Goal: Navigation & Orientation: Find specific page/section

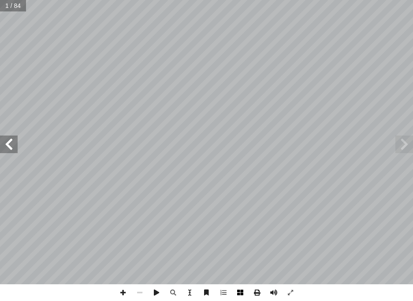
click at [239, 292] on span at bounding box center [240, 292] width 17 height 17
click at [7, 139] on span at bounding box center [9, 145] width 18 height 18
click at [125, 295] on span at bounding box center [122, 292] width 17 height 17
click at [120, 291] on span at bounding box center [122, 292] width 17 height 17
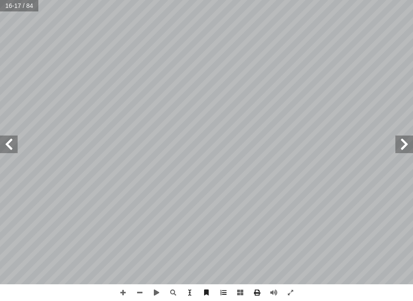
click at [11, 145] on span at bounding box center [9, 145] width 18 height 18
